Goal: Transaction & Acquisition: Book appointment/travel/reservation

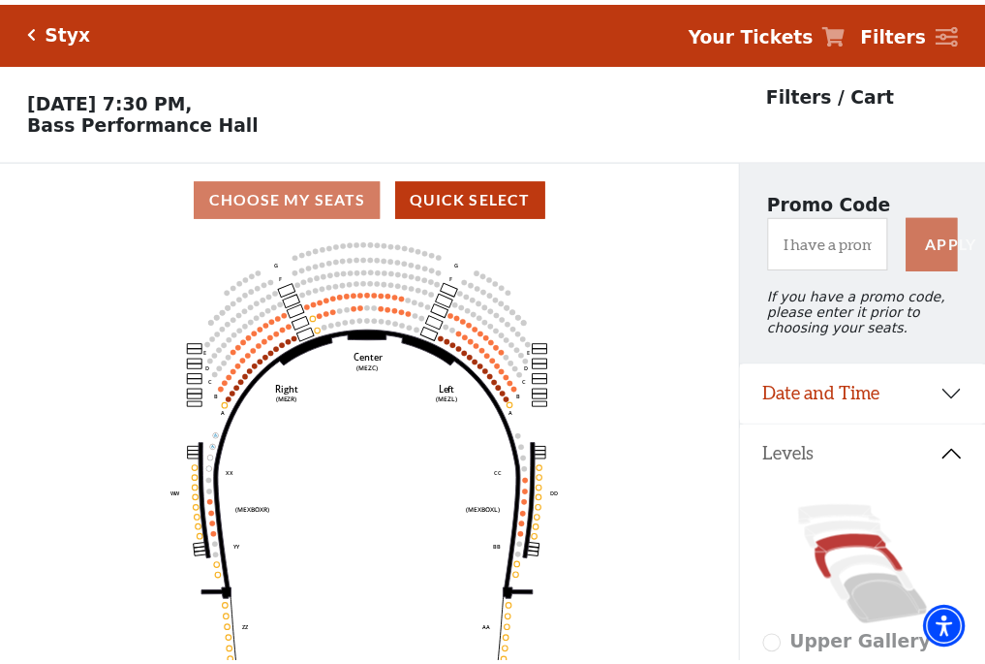
scroll to position [90, 0]
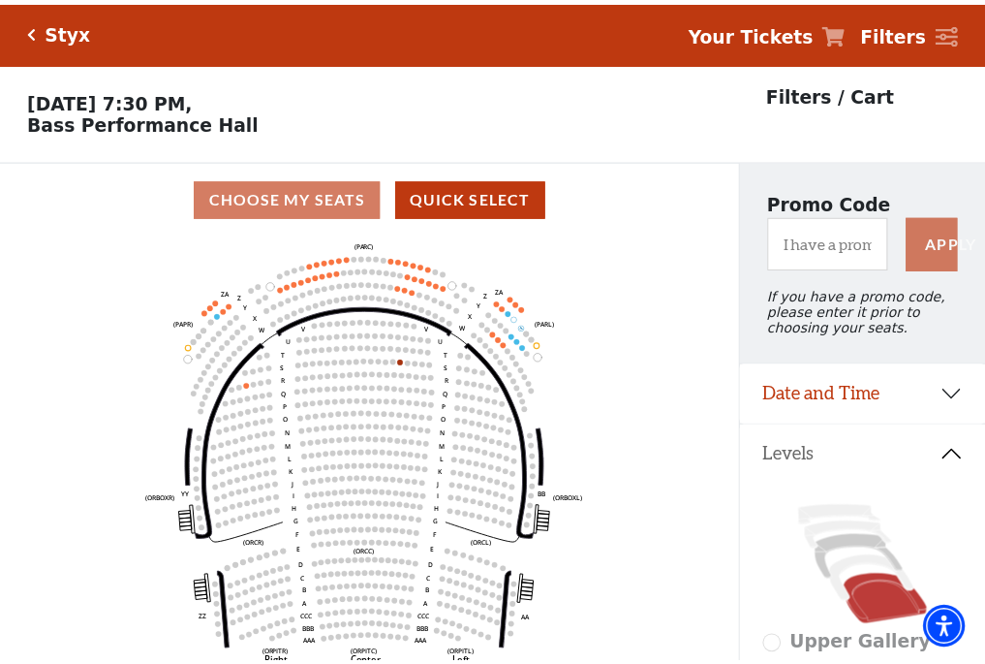
scroll to position [90, 0]
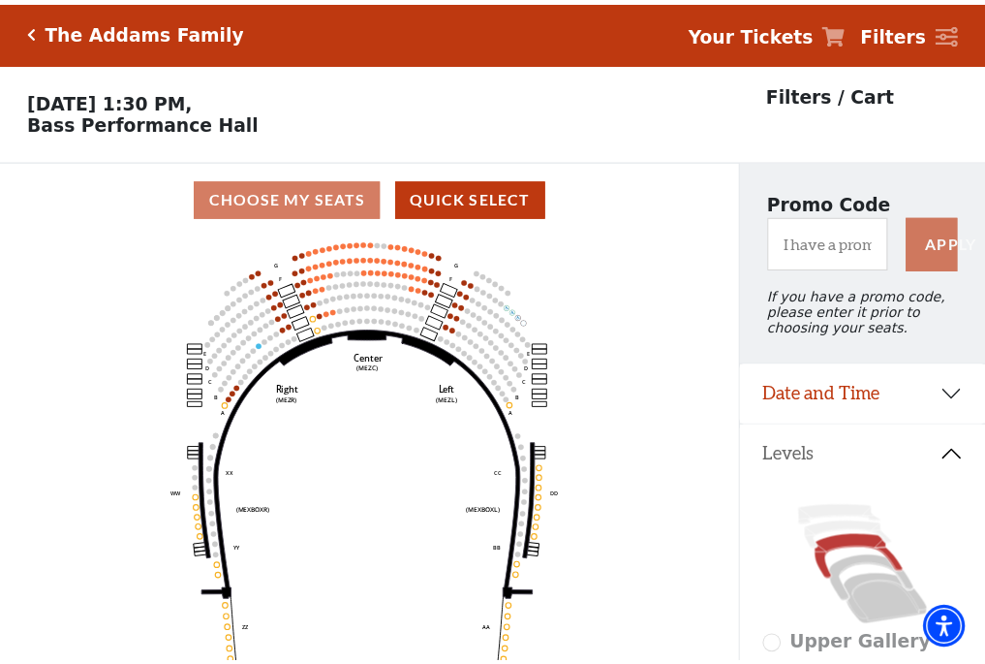
scroll to position [90, 0]
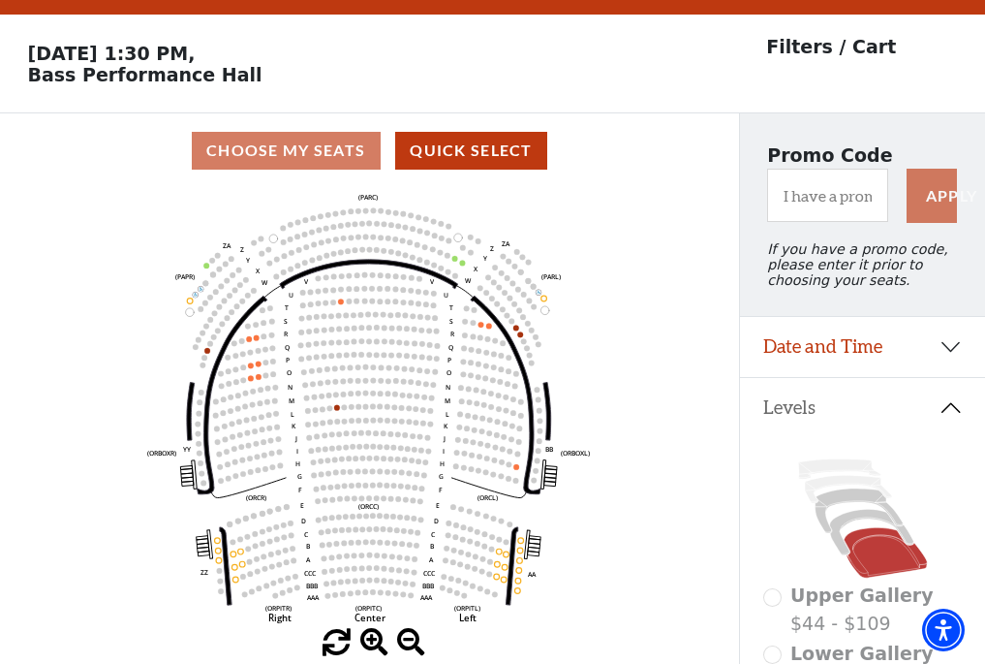
scroll to position [90, 0]
